Goal: Check status: Check status

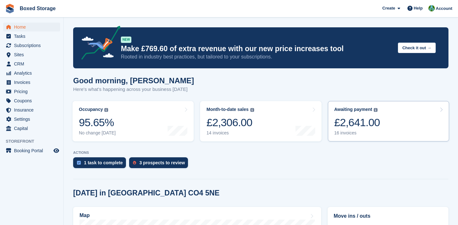
click at [398, 133] on link "Awaiting payment The total outstanding balance on all open invoices. £2,641.00 …" at bounding box center [388, 121] width 121 height 40
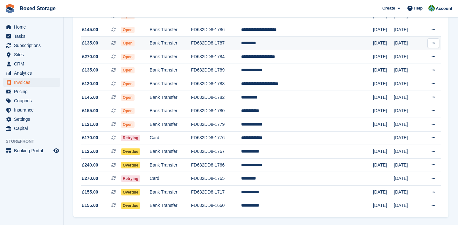
scroll to position [130, 0]
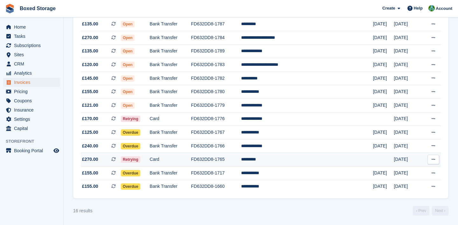
click at [241, 163] on td "FD632DD8-1765" at bounding box center [216, 160] width 50 height 14
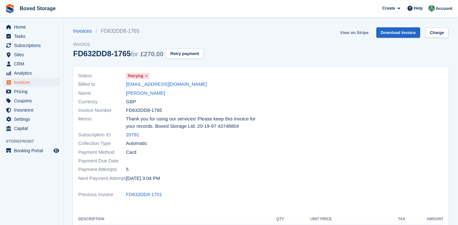
click at [356, 36] on link "View on Stripe" at bounding box center [354, 32] width 33 height 11
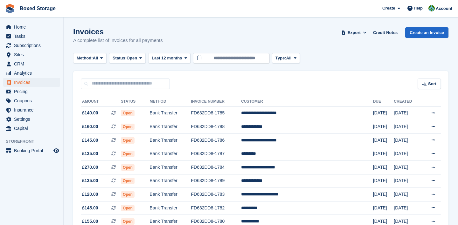
scroll to position [130, 0]
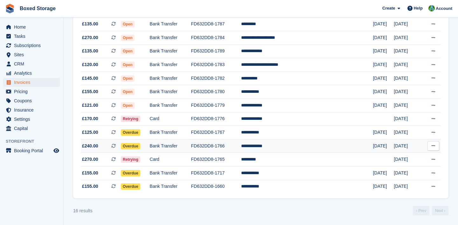
click at [241, 146] on td "FD632DD8-1766" at bounding box center [216, 146] width 50 height 14
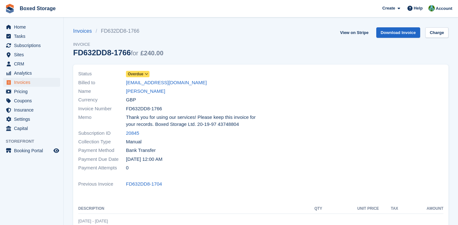
click at [148, 72] on span at bounding box center [146, 74] width 5 height 5
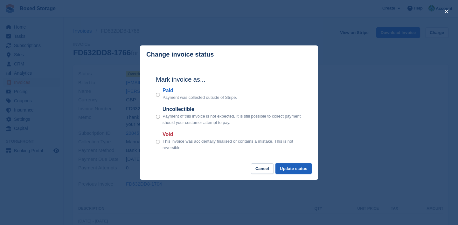
click at [285, 169] on button "Update status" at bounding box center [294, 169] width 36 height 11
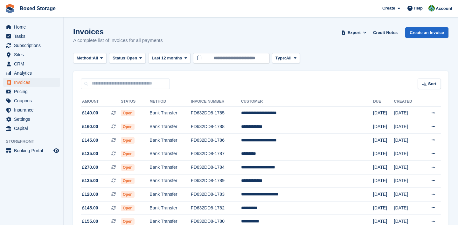
scroll to position [103, 0]
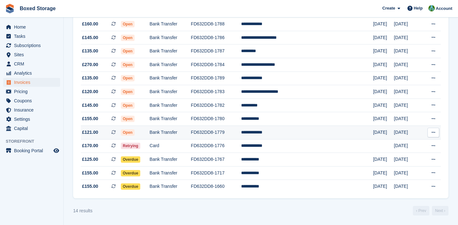
click at [241, 135] on td "FD632DD8-1779" at bounding box center [216, 133] width 50 height 14
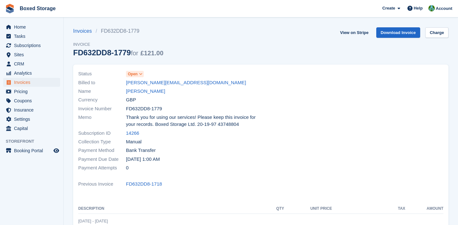
click at [137, 73] on span "Open" at bounding box center [133, 74] width 10 height 6
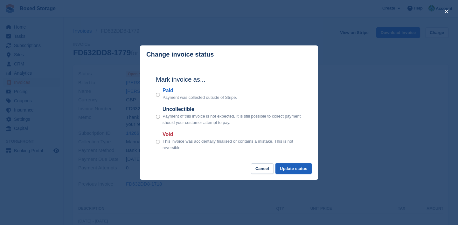
click at [289, 165] on button "Update status" at bounding box center [294, 169] width 36 height 11
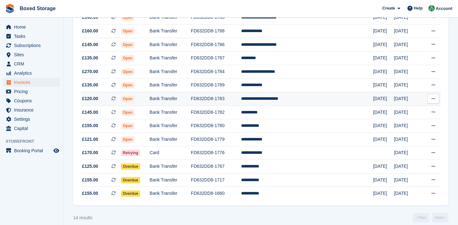
scroll to position [95, 0]
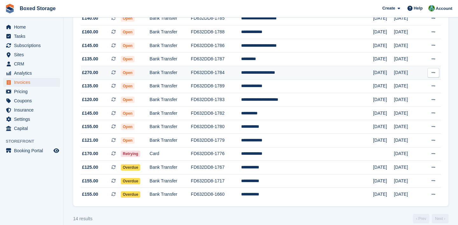
click at [216, 75] on td "FD632DD8-1784" at bounding box center [216, 73] width 50 height 14
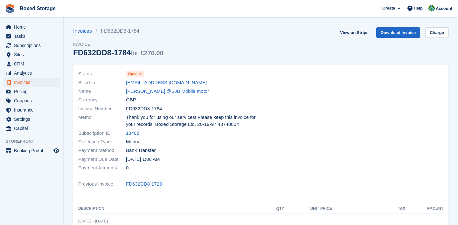
click at [138, 72] on span "Open" at bounding box center [135, 74] width 18 height 6
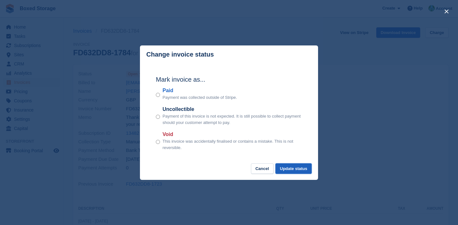
click at [293, 168] on button "Update status" at bounding box center [294, 169] width 36 height 11
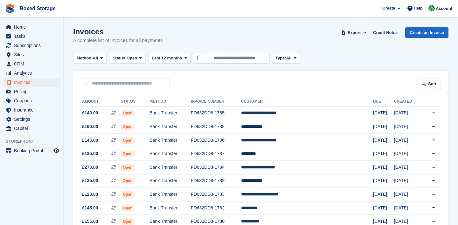
scroll to position [94, 0]
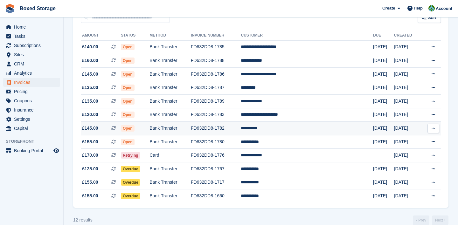
scroll to position [65, 0]
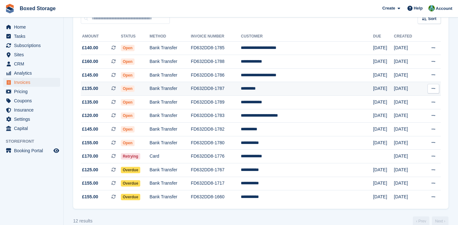
click at [241, 94] on td "FD632DD8-1787" at bounding box center [216, 89] width 50 height 14
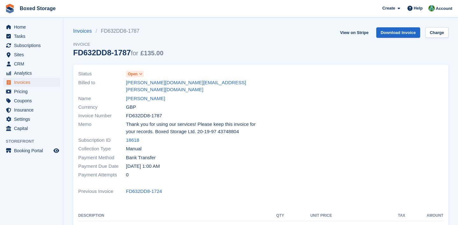
click at [141, 74] on icon at bounding box center [141, 74] width 4 height 4
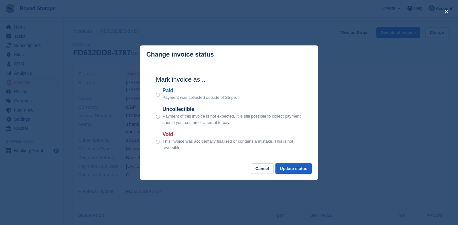
click at [281, 169] on button "Update status" at bounding box center [294, 169] width 36 height 11
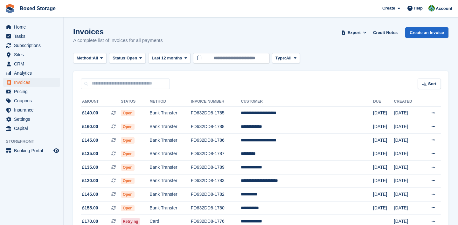
scroll to position [65, 0]
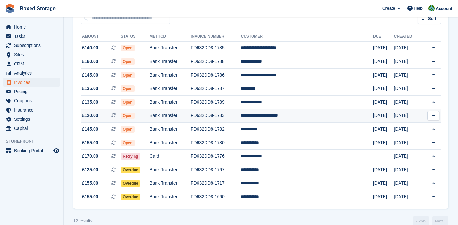
click at [241, 114] on td "FD632DD8-1783" at bounding box center [216, 116] width 50 height 14
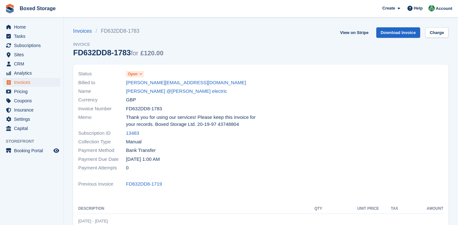
click at [142, 75] on icon at bounding box center [141, 74] width 4 height 4
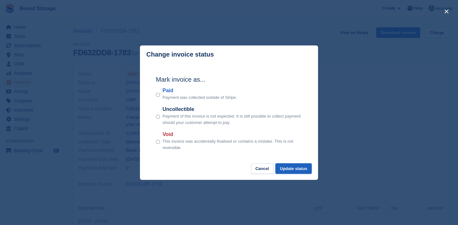
click at [304, 171] on button "Update status" at bounding box center [294, 169] width 36 height 11
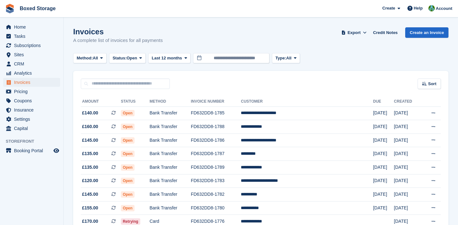
scroll to position [65, 0]
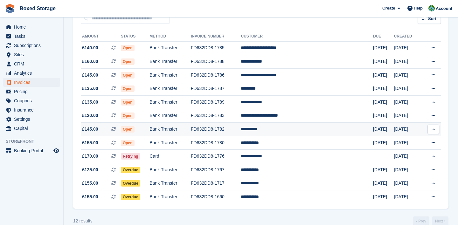
click at [241, 135] on td "FD632DD8-1782" at bounding box center [216, 130] width 50 height 14
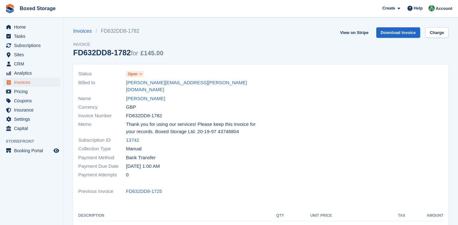
click at [135, 74] on span "Open" at bounding box center [133, 74] width 10 height 6
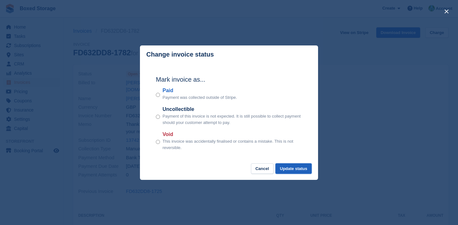
click at [304, 171] on button "Update status" at bounding box center [294, 169] width 36 height 11
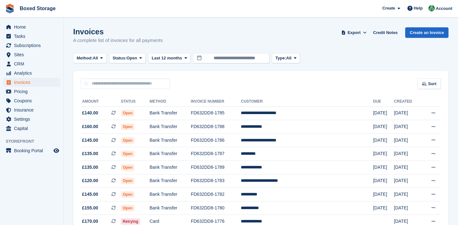
scroll to position [65, 0]
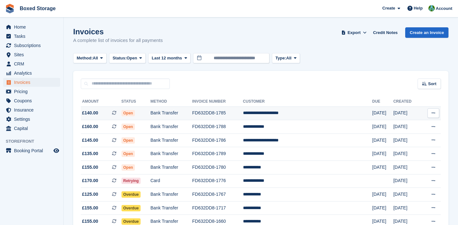
scroll to position [35, 0]
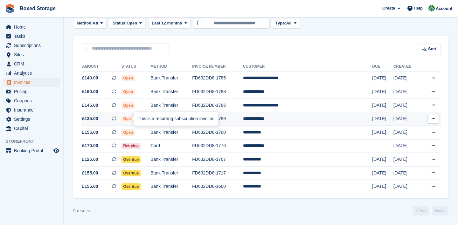
click at [209, 113] on div "This is a recurring subscription invoice." at bounding box center [176, 119] width 84 height 14
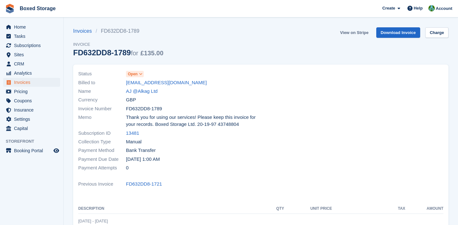
click at [357, 36] on link "View on Stripe" at bounding box center [354, 32] width 33 height 11
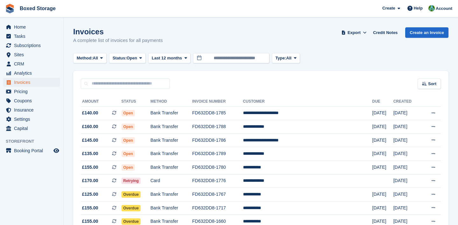
scroll to position [35, 0]
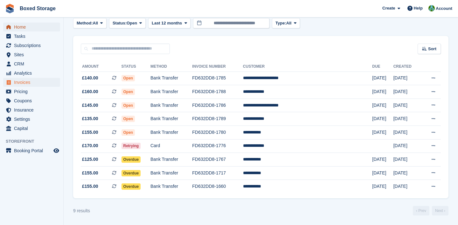
click at [58, 27] on link "Home" at bounding box center [31, 27] width 57 height 9
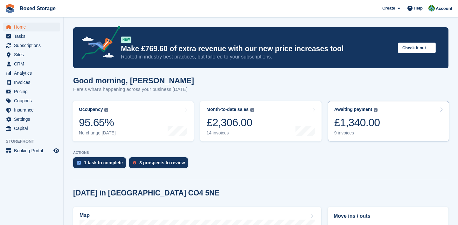
click at [349, 129] on div "£1,340.00" at bounding box center [358, 122] width 46 height 13
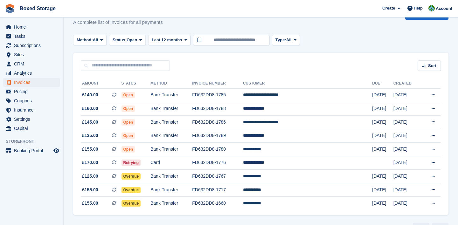
scroll to position [19, 0]
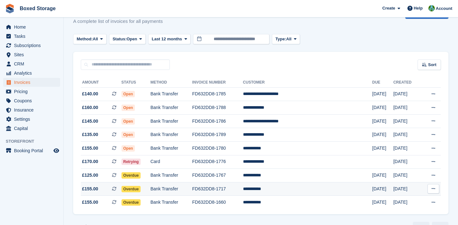
click at [243, 188] on td "FD632DD8-1717" at bounding box center [217, 189] width 51 height 14
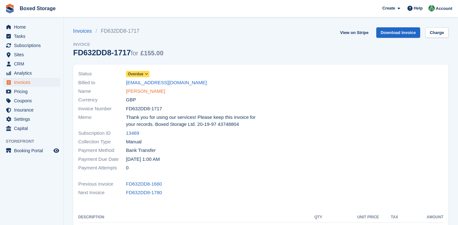
click at [142, 91] on link "Joshua Ward" at bounding box center [145, 91] width 39 height 7
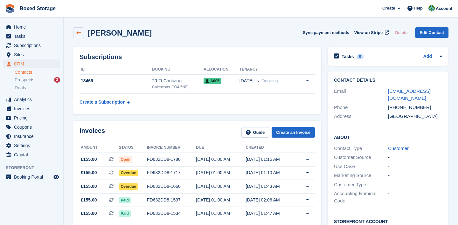
click at [79, 34] on icon at bounding box center [78, 33] width 5 height 5
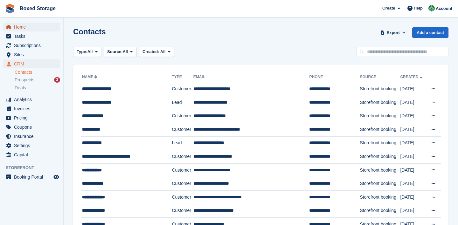
click at [38, 25] on span "Home" at bounding box center [33, 27] width 38 height 9
